Goal: Transaction & Acquisition: Purchase product/service

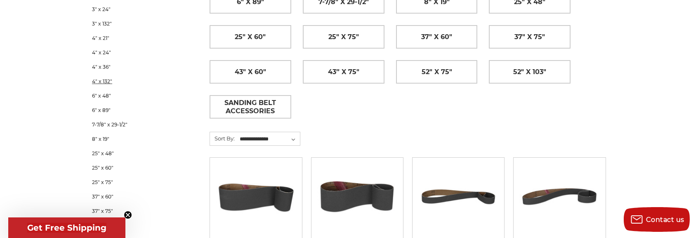
scroll to position [330, 0]
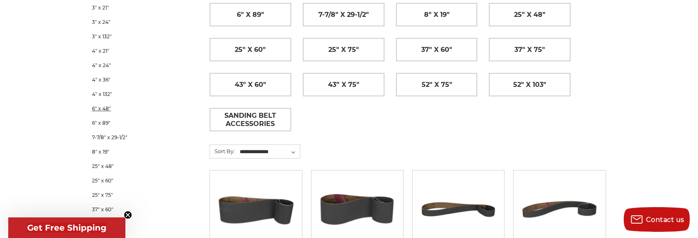
click at [105, 106] on link "6" x 48"" at bounding box center [140, 108] width 96 height 14
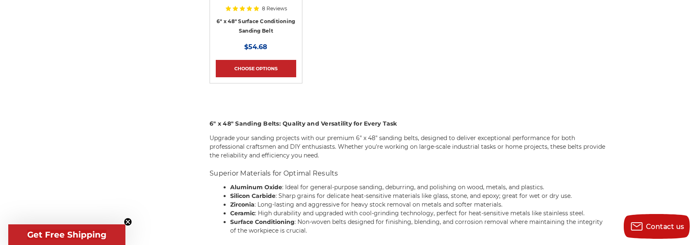
scroll to position [454, 0]
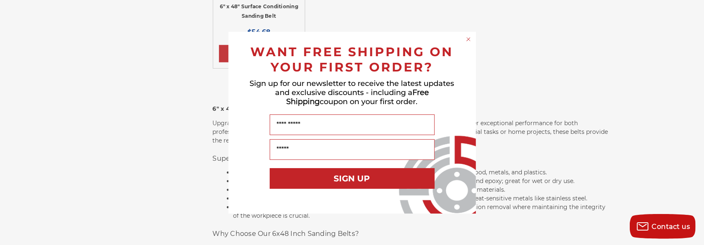
click at [469, 39] on circle "Close dialog" at bounding box center [468, 39] width 8 height 8
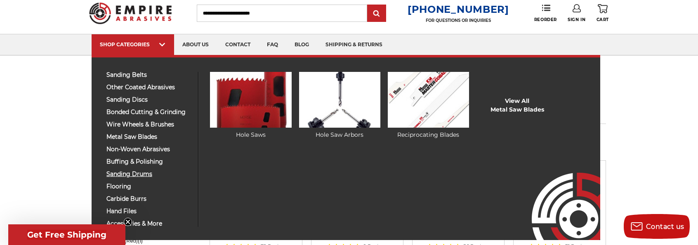
scroll to position [82, 0]
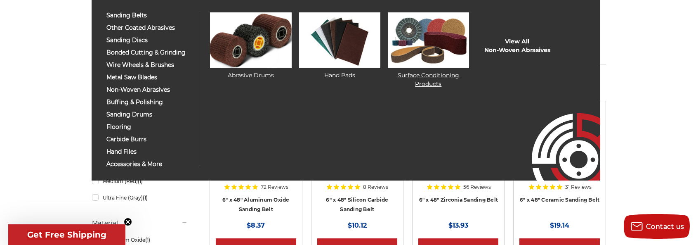
click at [434, 42] on img at bounding box center [428, 40] width 81 height 56
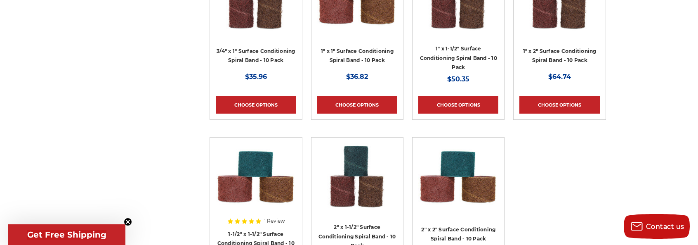
scroll to position [1072, 0]
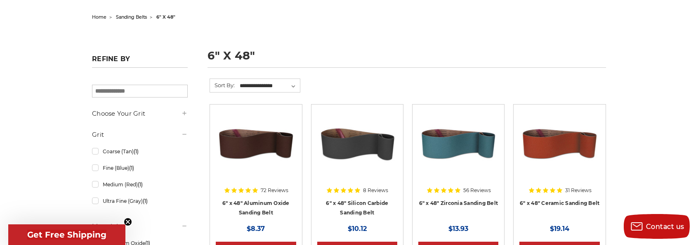
scroll to position [82, 0]
